Goal: Information Seeking & Learning: Learn about a topic

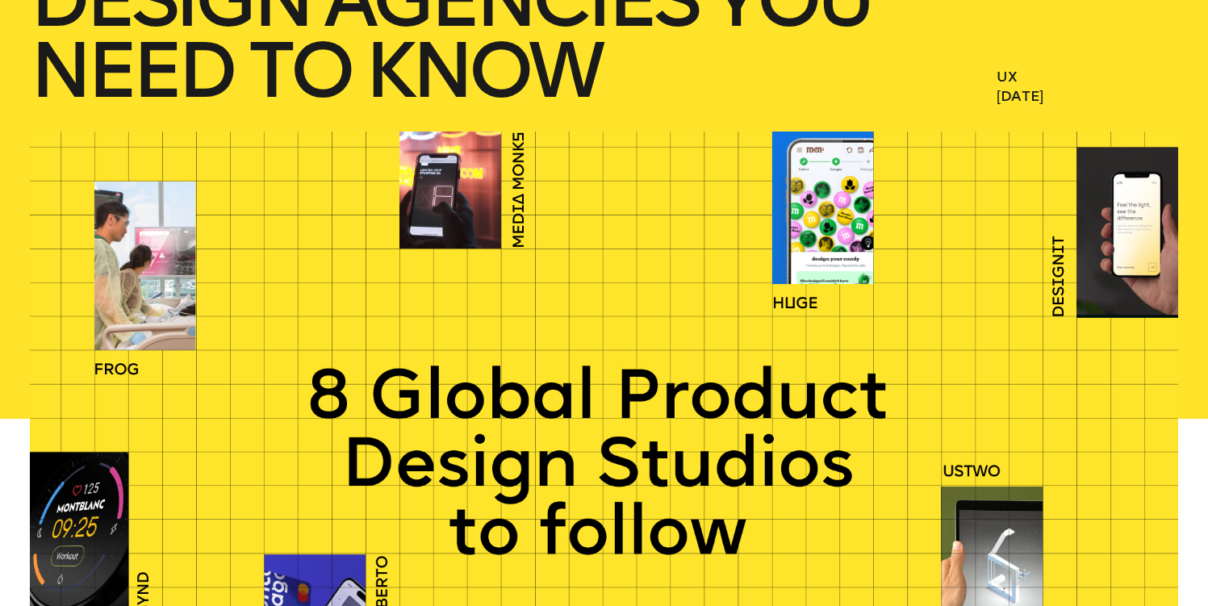
scroll to position [409, 0]
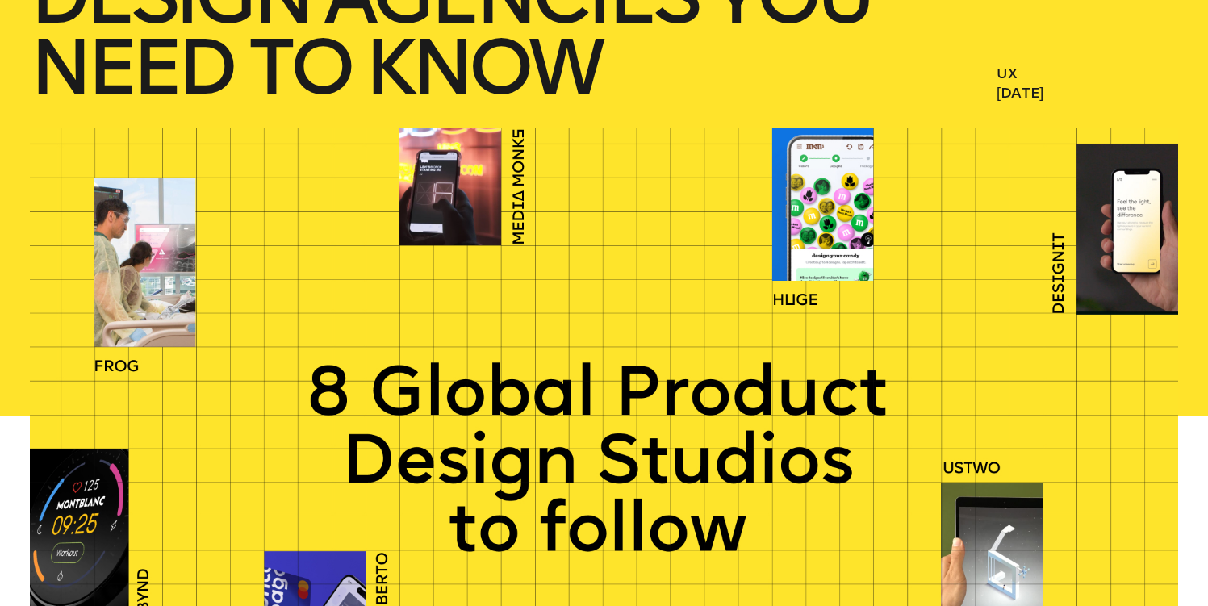
click at [462, 185] on div at bounding box center [604, 415] width 1148 height 574
click at [519, 193] on div at bounding box center [604, 415] width 1148 height 574
click at [179, 280] on div at bounding box center [604, 415] width 1148 height 574
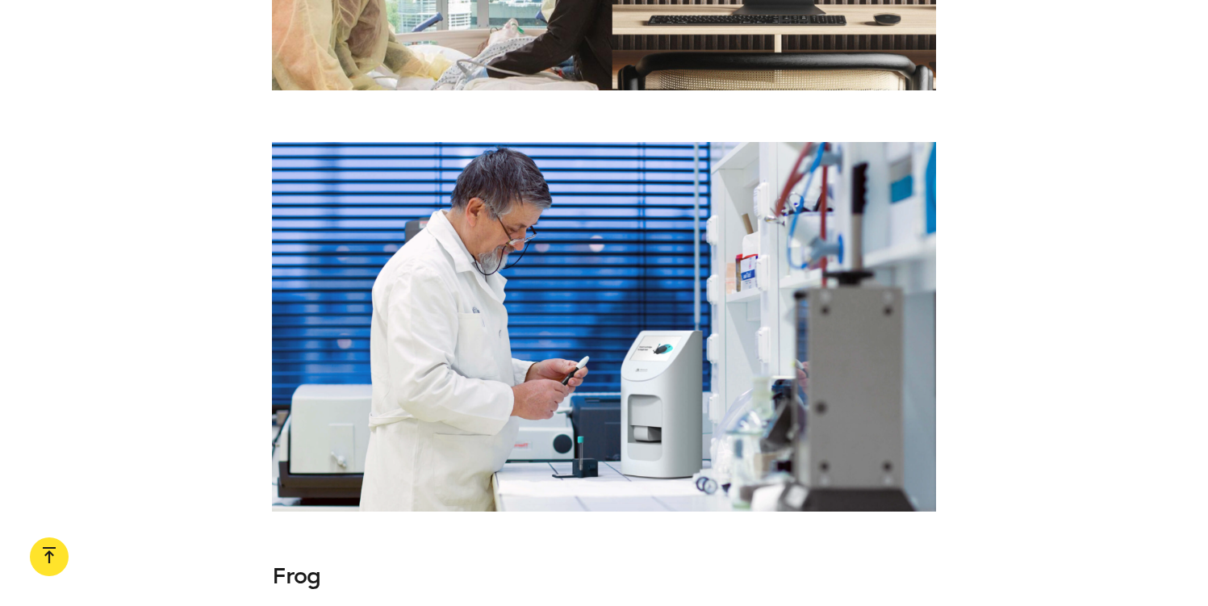
scroll to position [7083, 0]
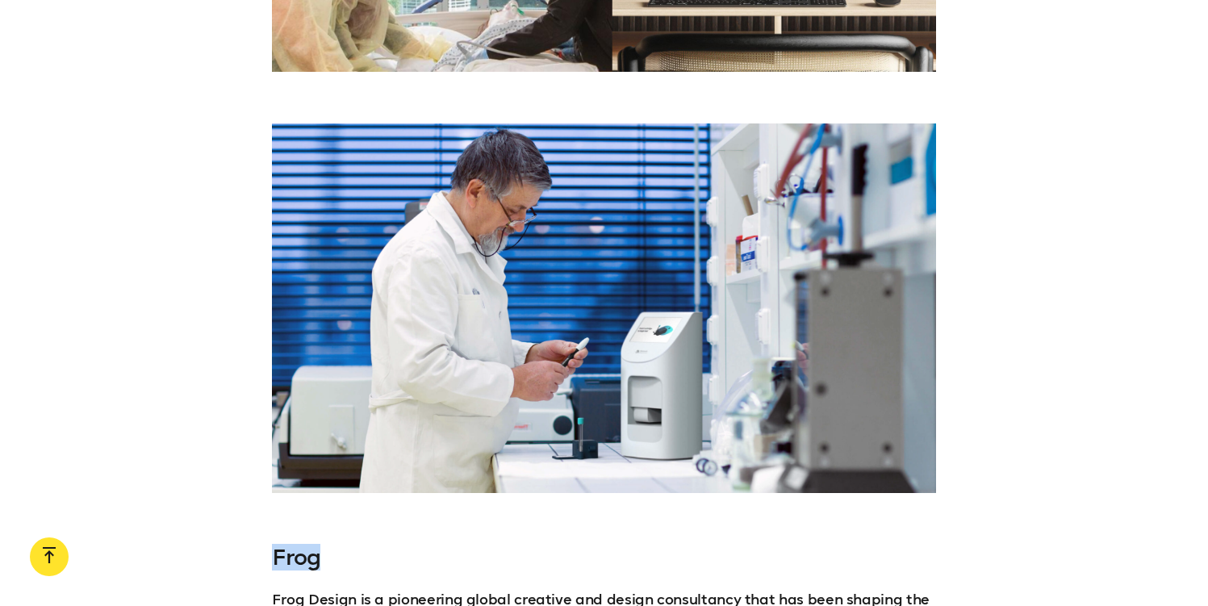
drag, startPoint x: 274, startPoint y: 326, endPoint x: 344, endPoint y: 336, distance: 70.9
click at [344, 545] on h3 "Frog" at bounding box center [604, 558] width 664 height 26
copy h3 "Frog"
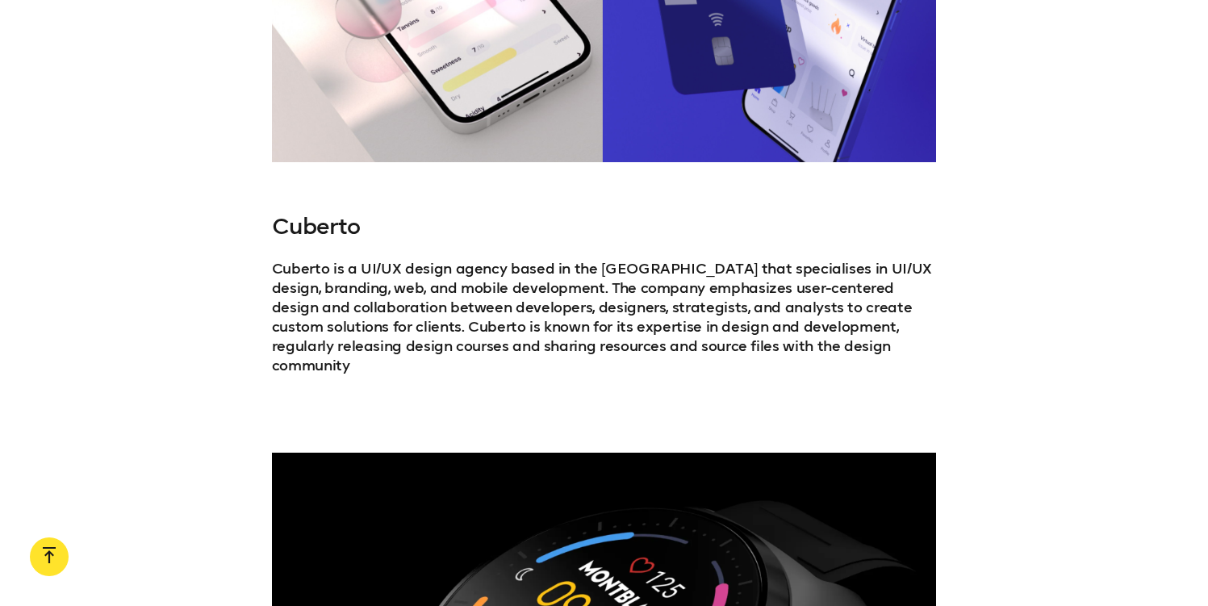
scroll to position [2988, 0]
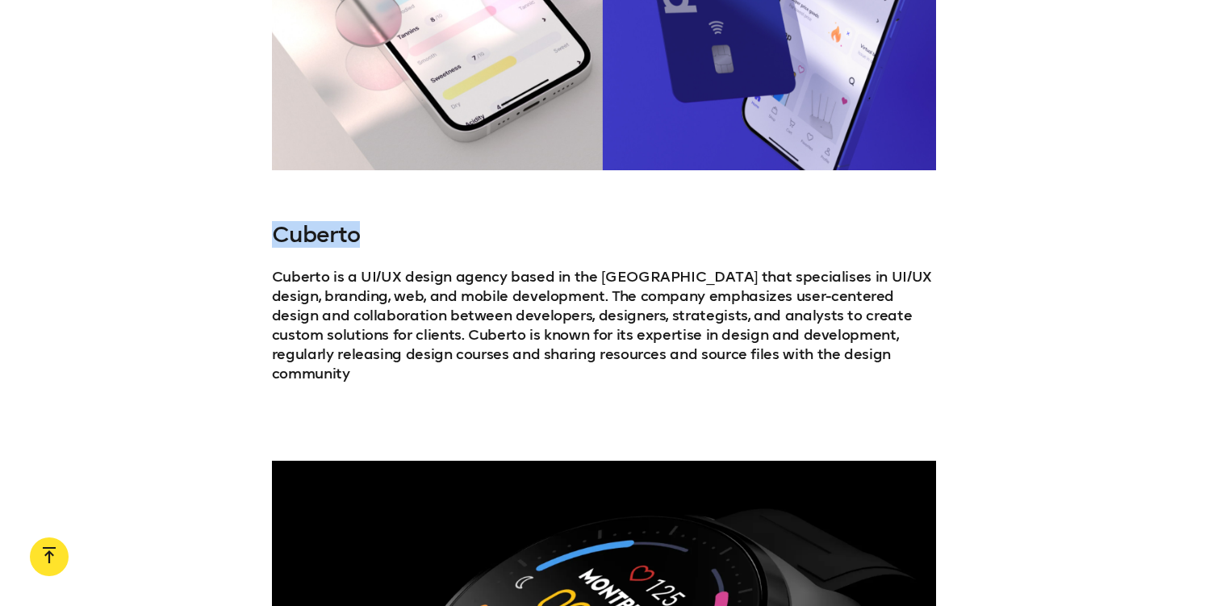
drag, startPoint x: 361, startPoint y: 198, endPoint x: 264, endPoint y: 195, distance: 96.9
click at [264, 222] on div "[PERSON_NAME] is a UI/UX design agency based in the [GEOGRAPHIC_DATA] that spec…" at bounding box center [604, 322] width 1208 height 200
copy h3 "Cuberto"
